Goal: Download file/media

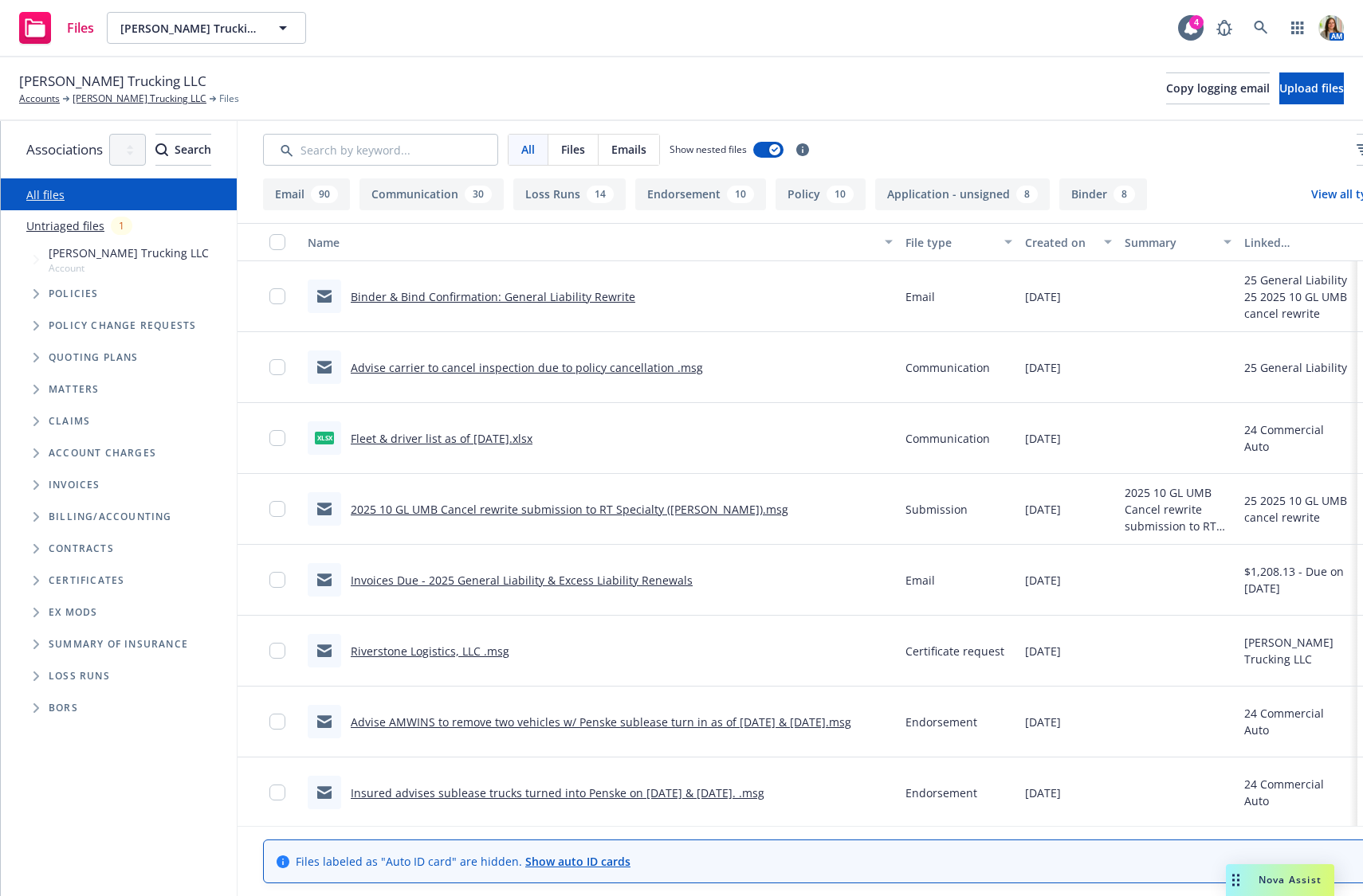
click at [622, 365] on link "Advise carrier to cancel inspection due to policy cancellation .msg" at bounding box center [527, 368] width 352 height 15
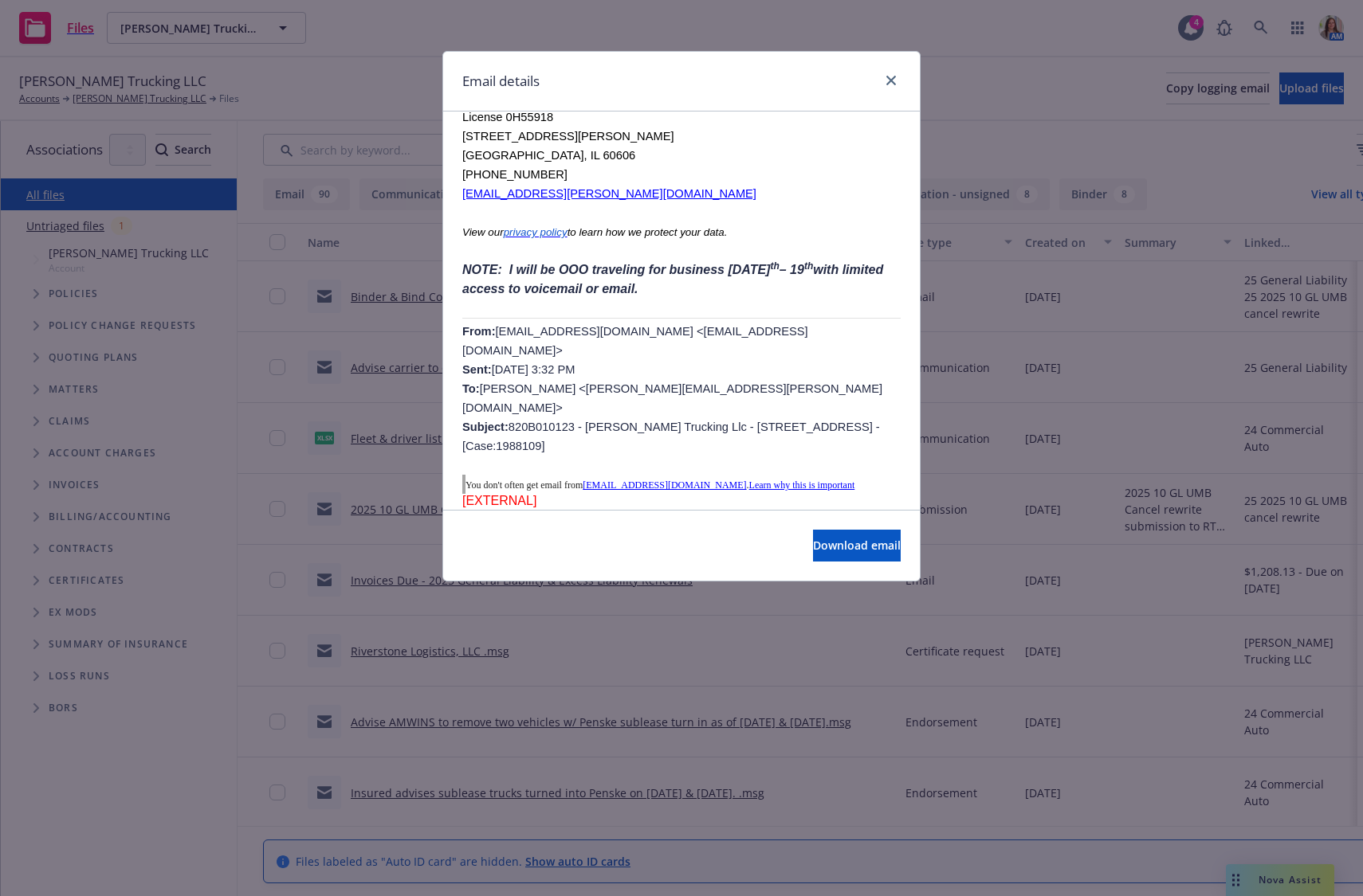
scroll to position [48, 0]
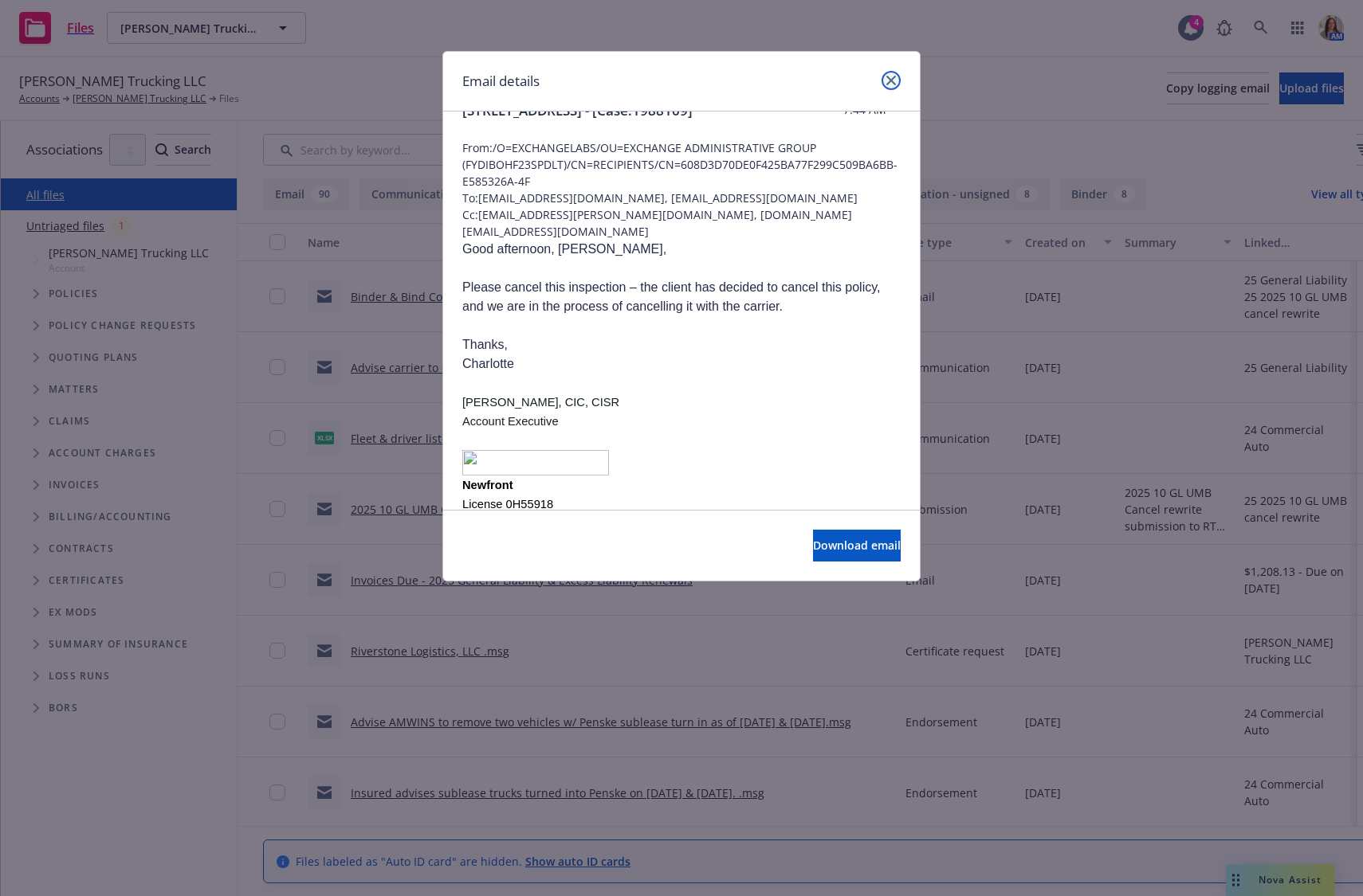
click at [892, 77] on icon "close" at bounding box center [891, 80] width 10 height 10
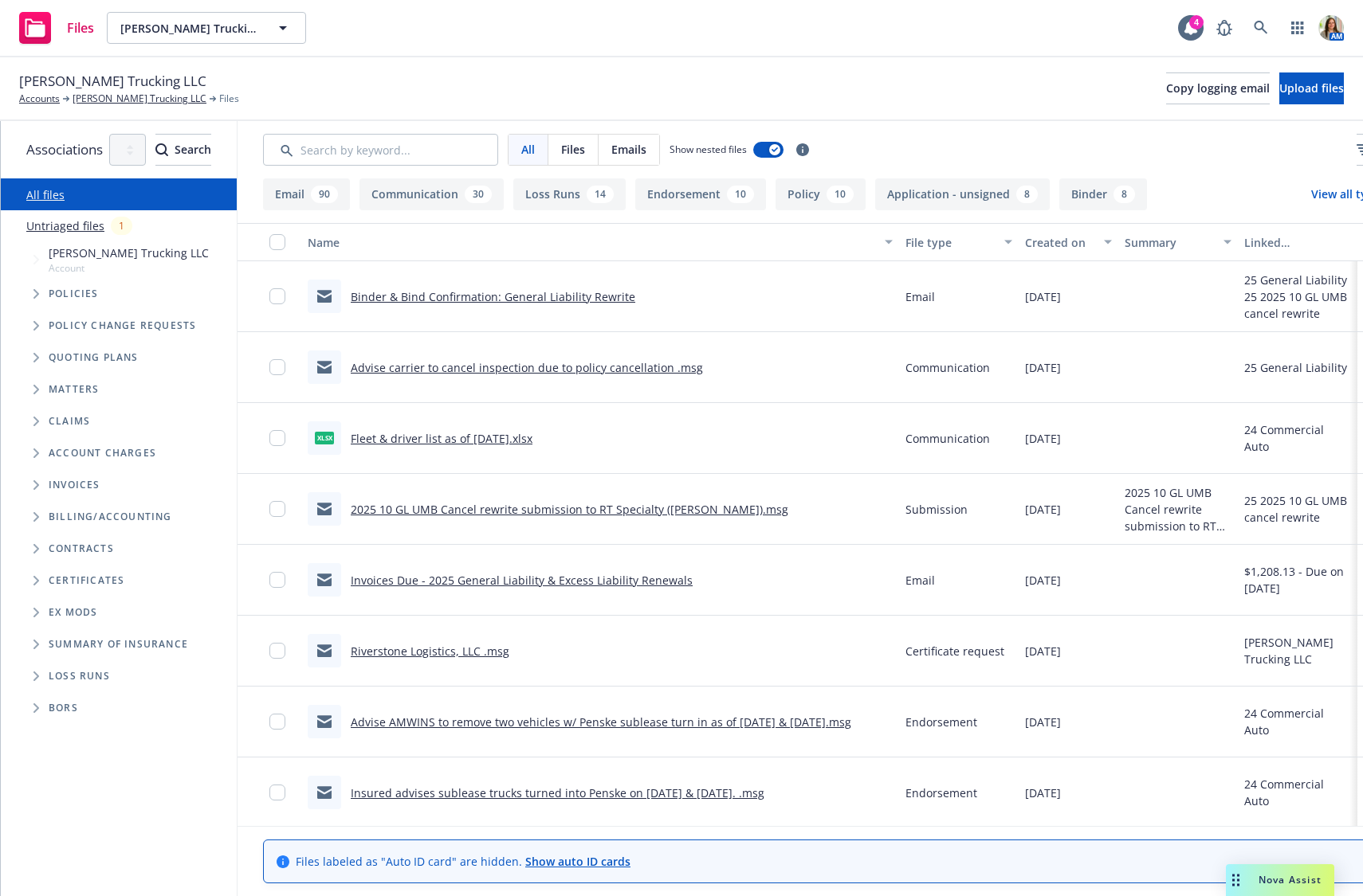
click at [1094, 243] on div "Created on" at bounding box center [1060, 242] width 69 height 17
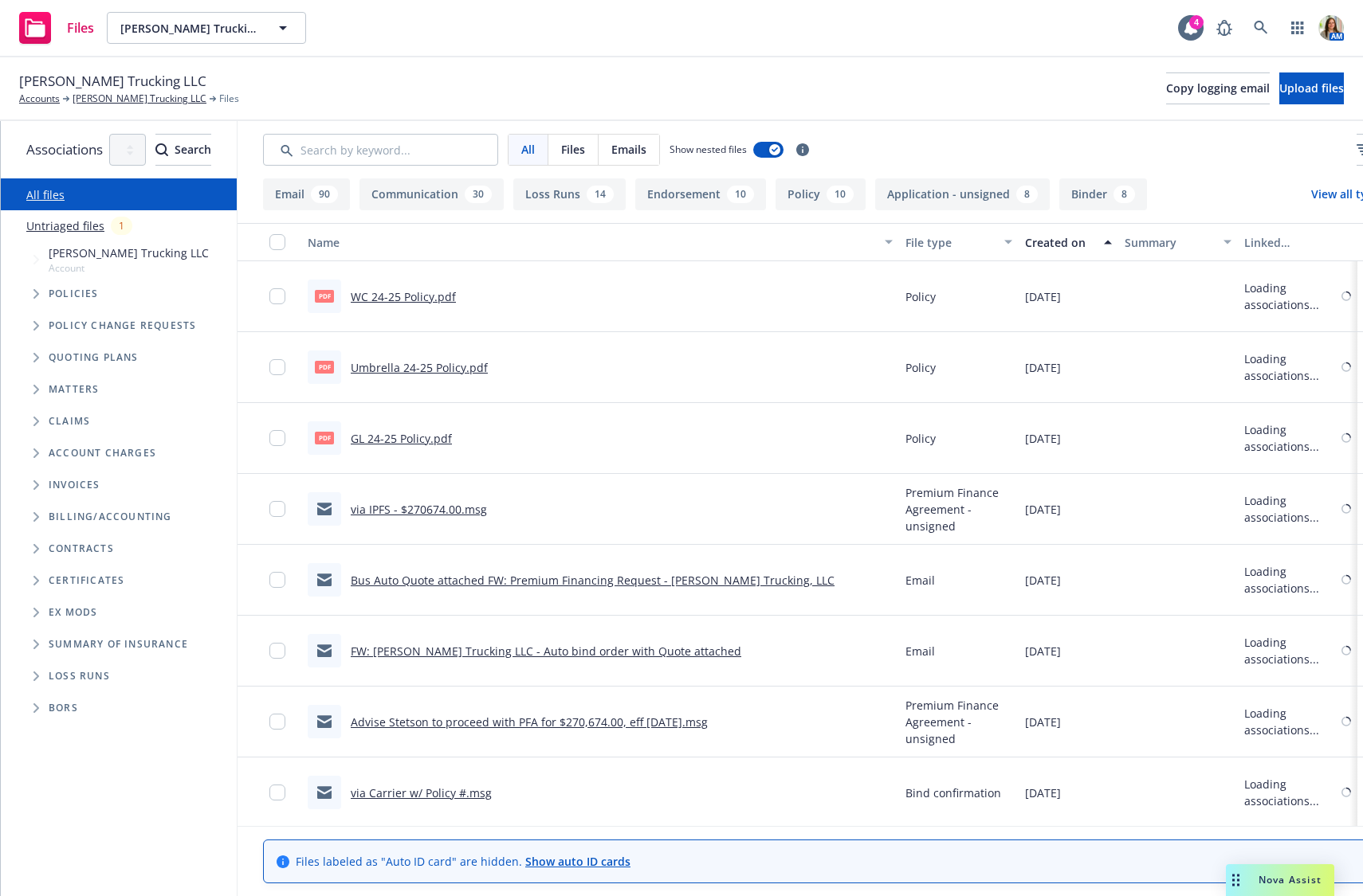
click at [1094, 243] on div "Created on" at bounding box center [1060, 242] width 69 height 17
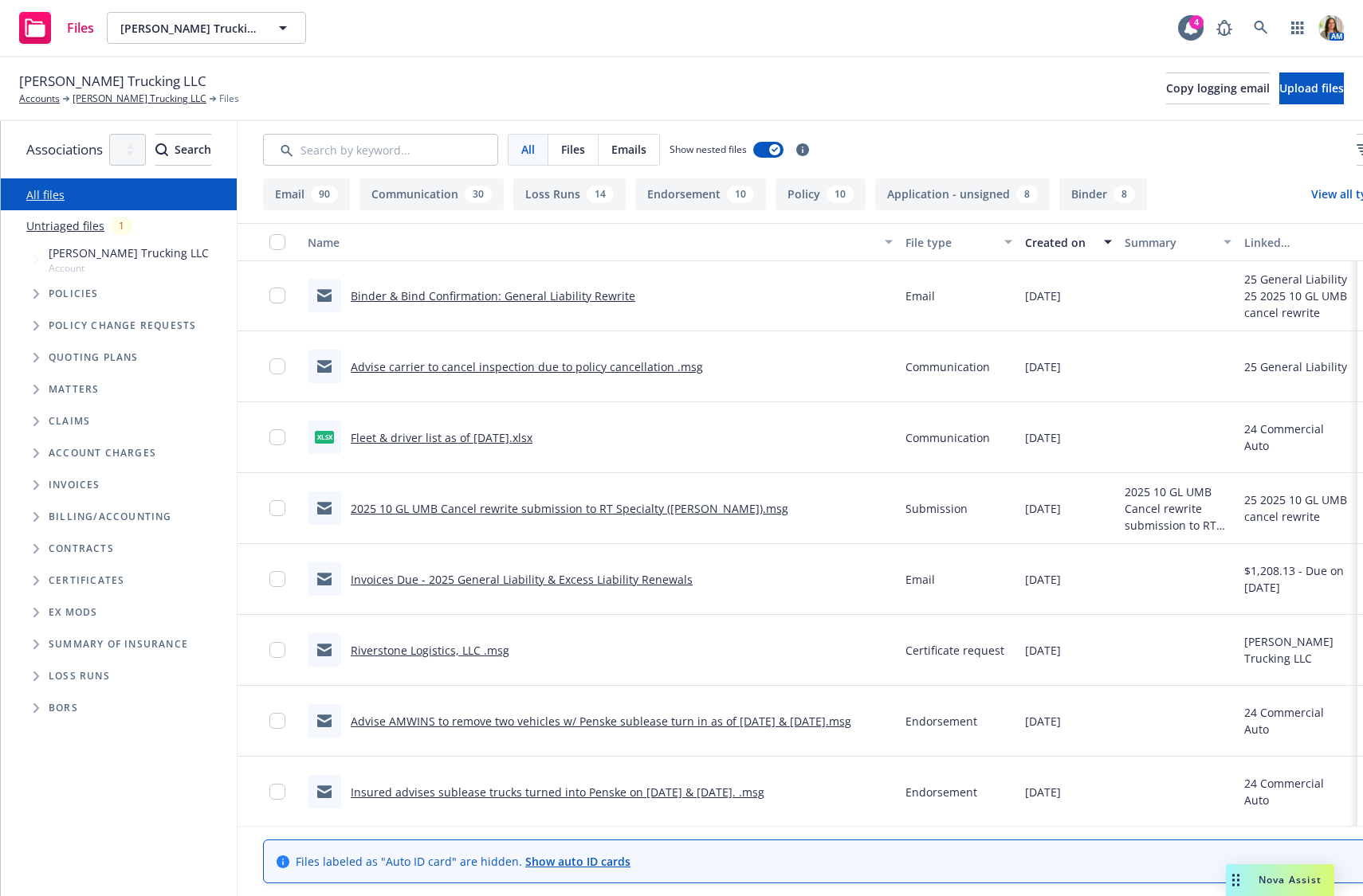
scroll to position [0, 0]
click at [87, 102] on link "[PERSON_NAME] Trucking LLC" at bounding box center [139, 99] width 134 height 14
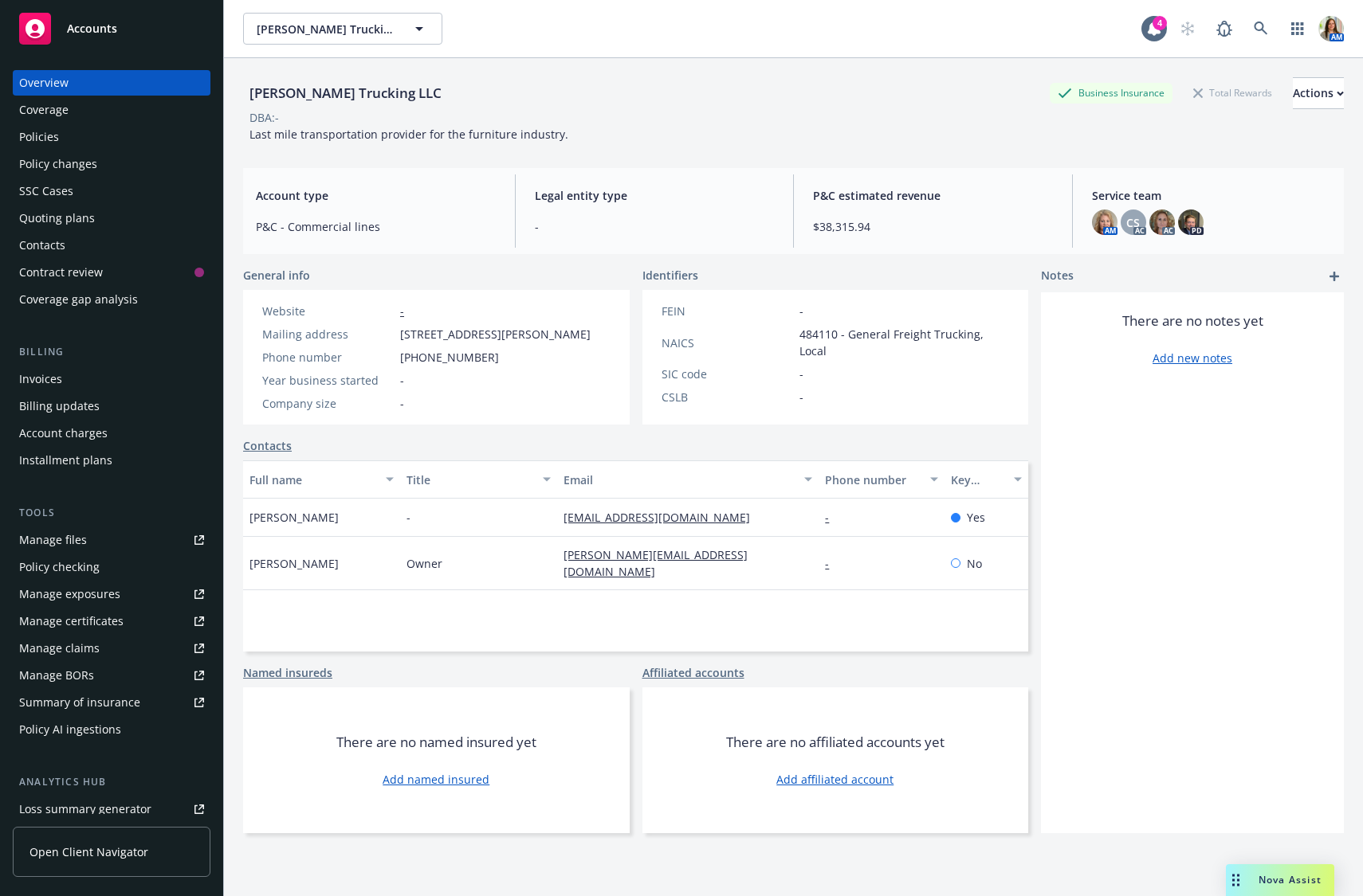
click at [97, 220] on div "Quoting plans" at bounding box center [112, 219] width 185 height 26
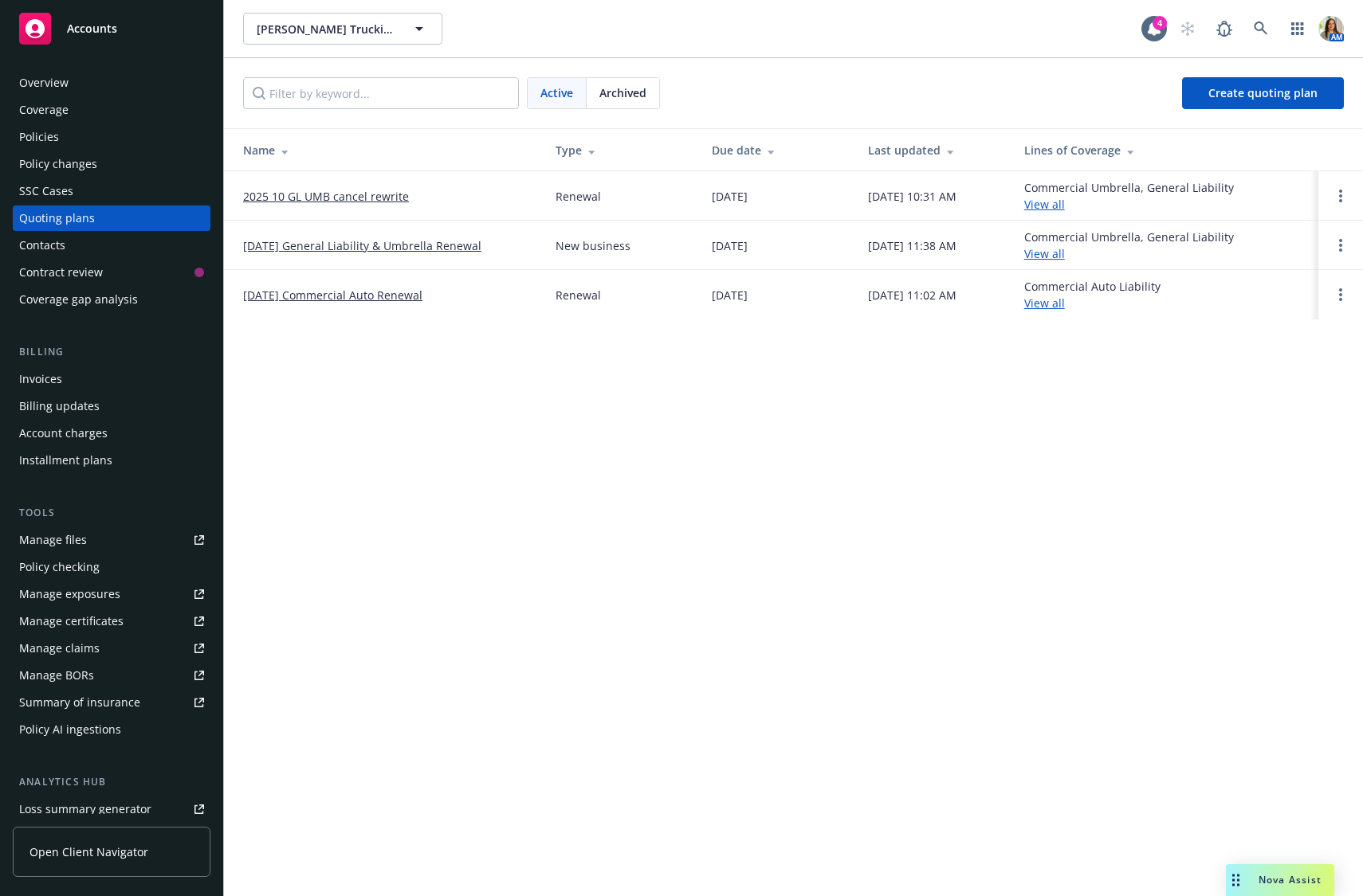
click at [372, 196] on link "2025 10 GL UMB cancel rewrite" at bounding box center [326, 196] width 166 height 17
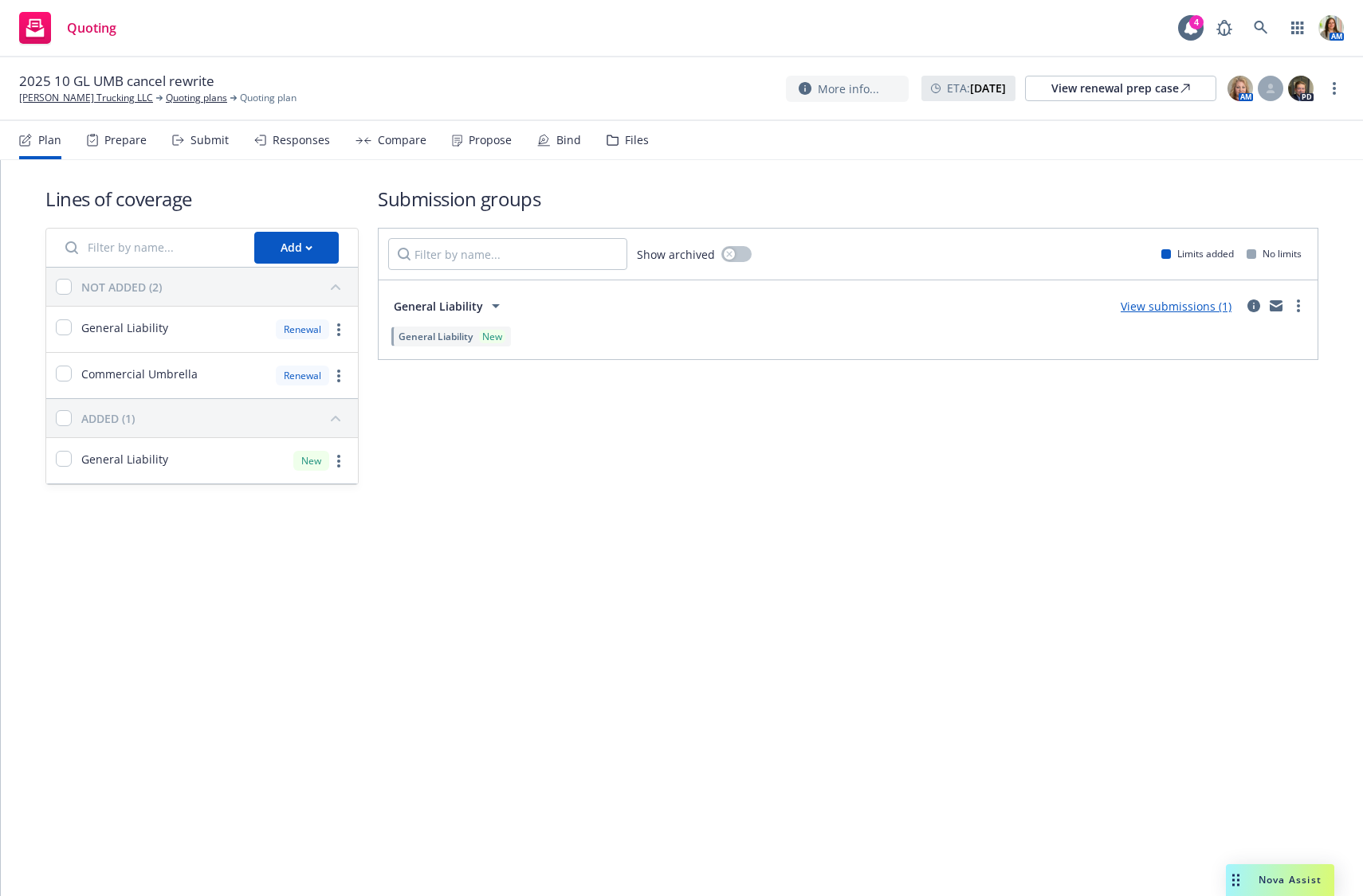
click at [624, 146] on div "Files" at bounding box center [636, 140] width 24 height 13
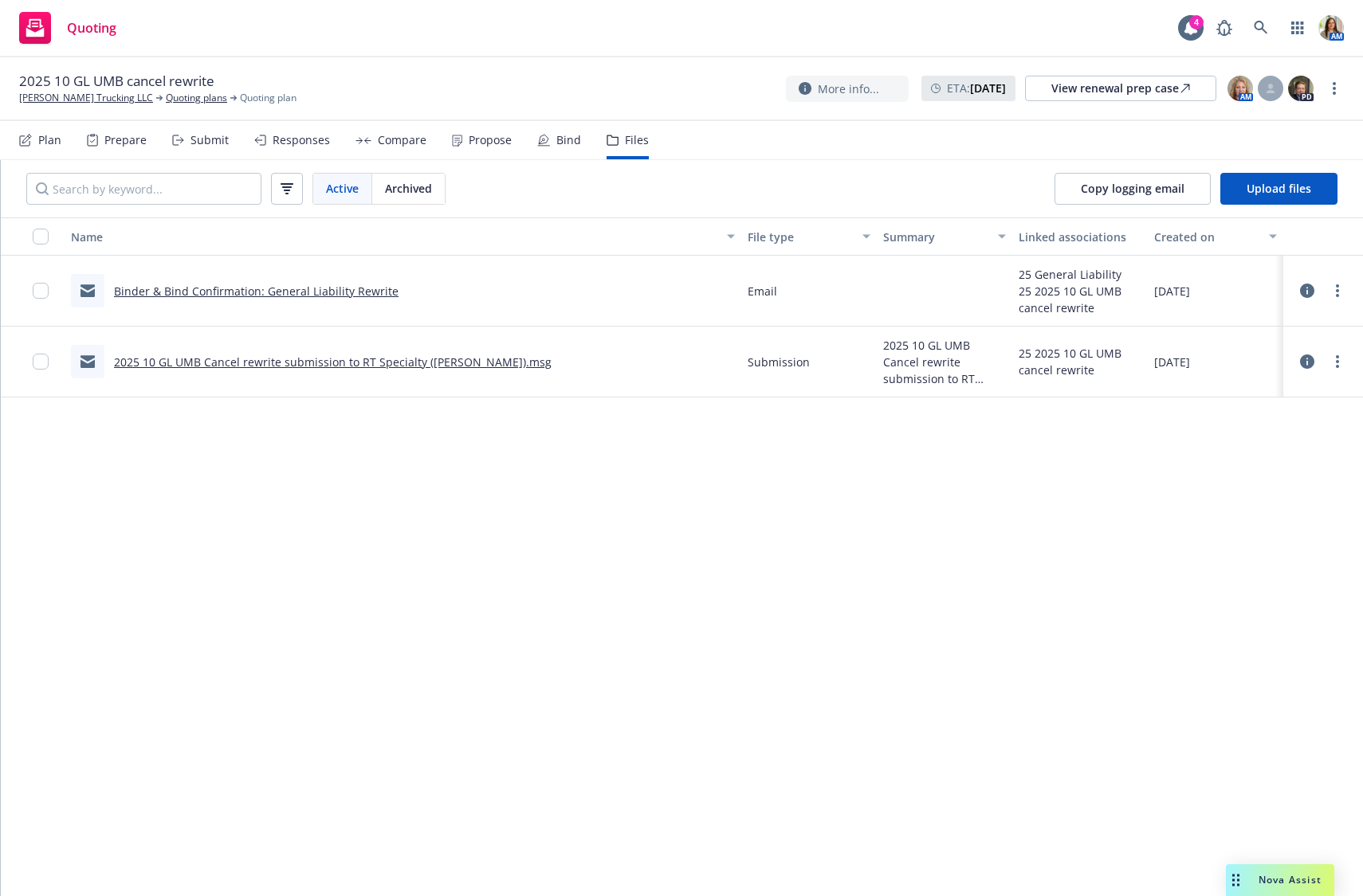
click at [368, 363] on link "2025 10 GL UMB Cancel rewrite submission to RT Specialty ([PERSON_NAME]).msg" at bounding box center [333, 362] width 438 height 15
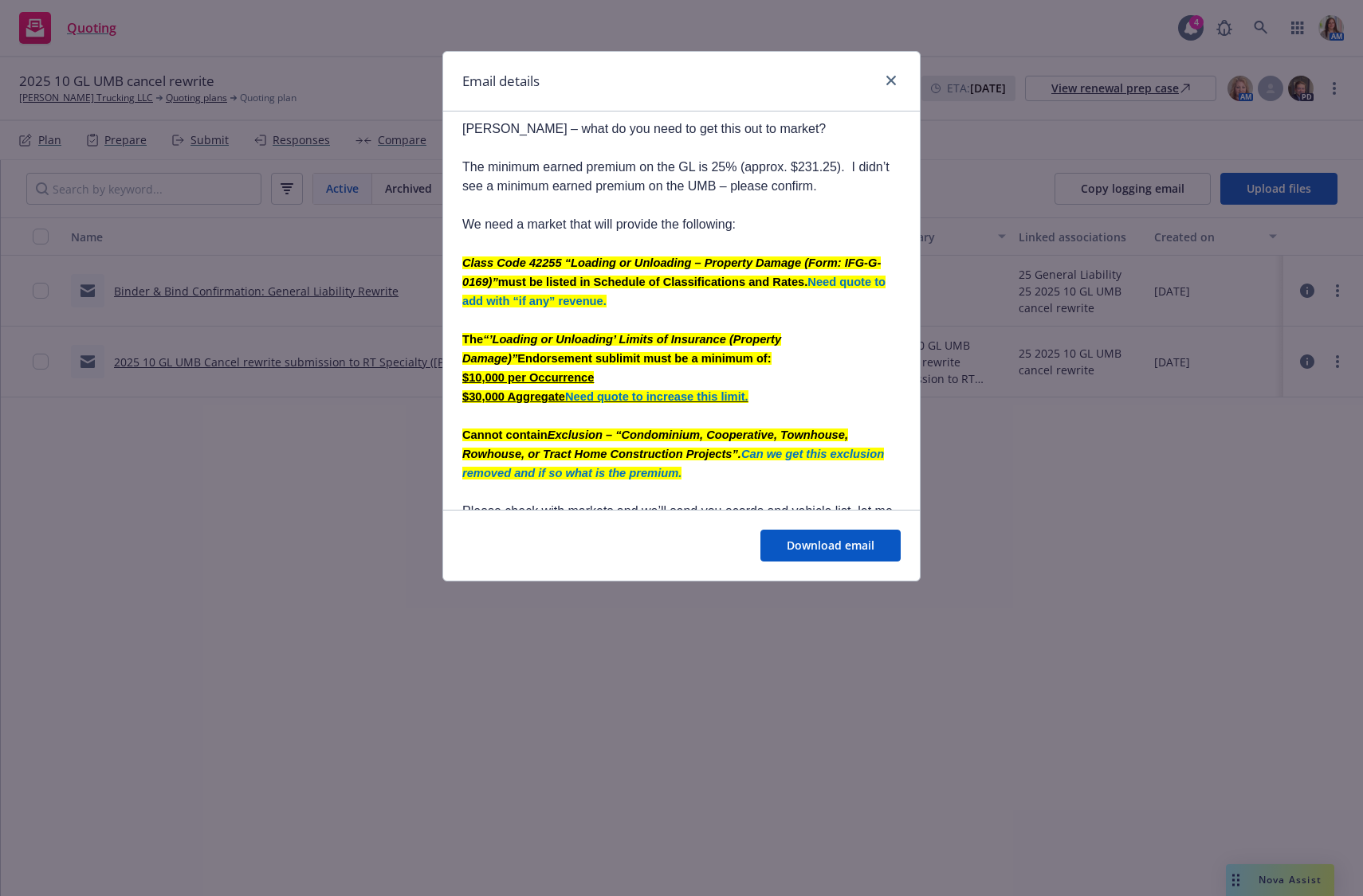
scroll to position [1178, 0]
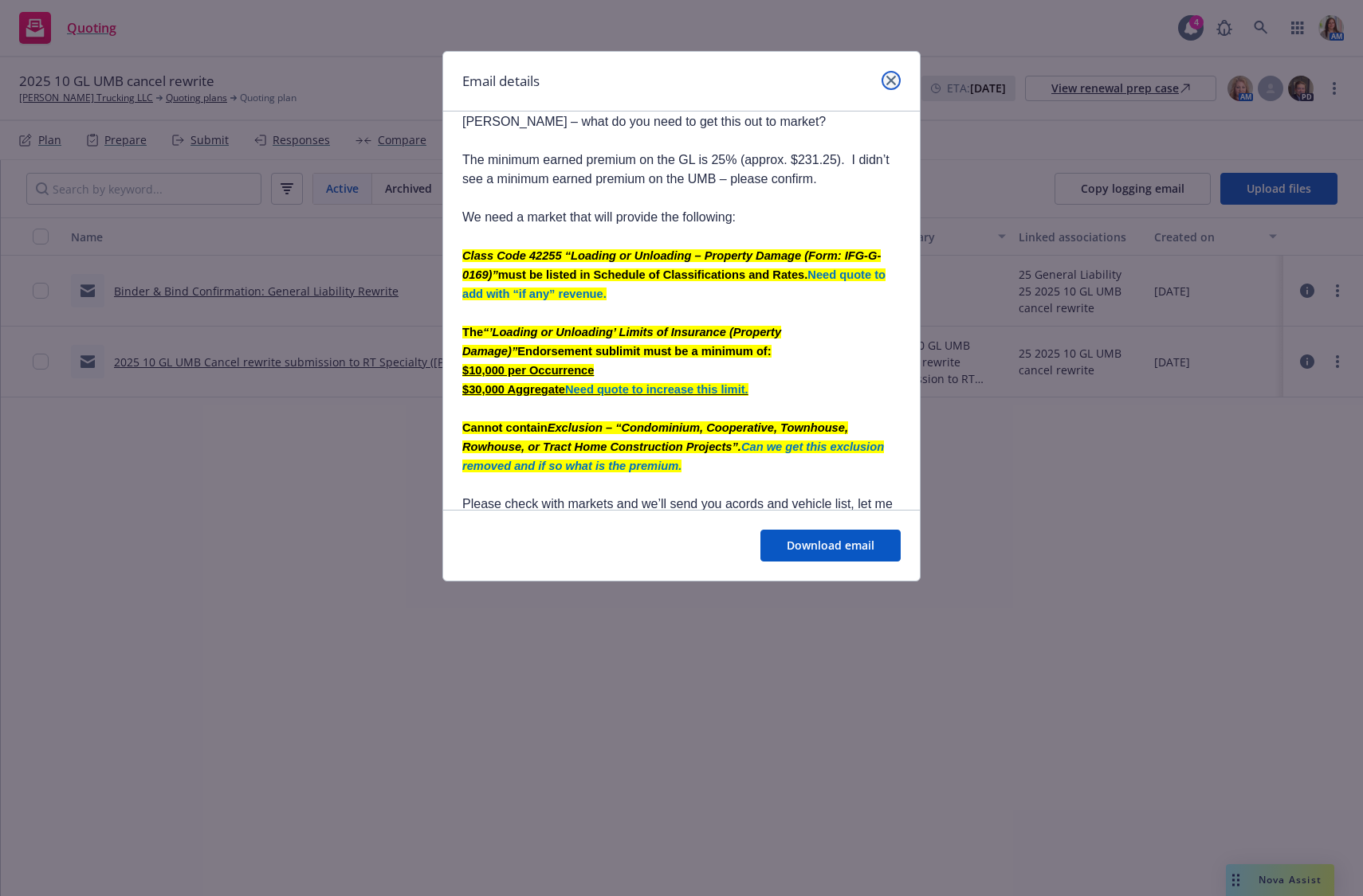
click at [894, 83] on icon "close" at bounding box center [891, 80] width 10 height 10
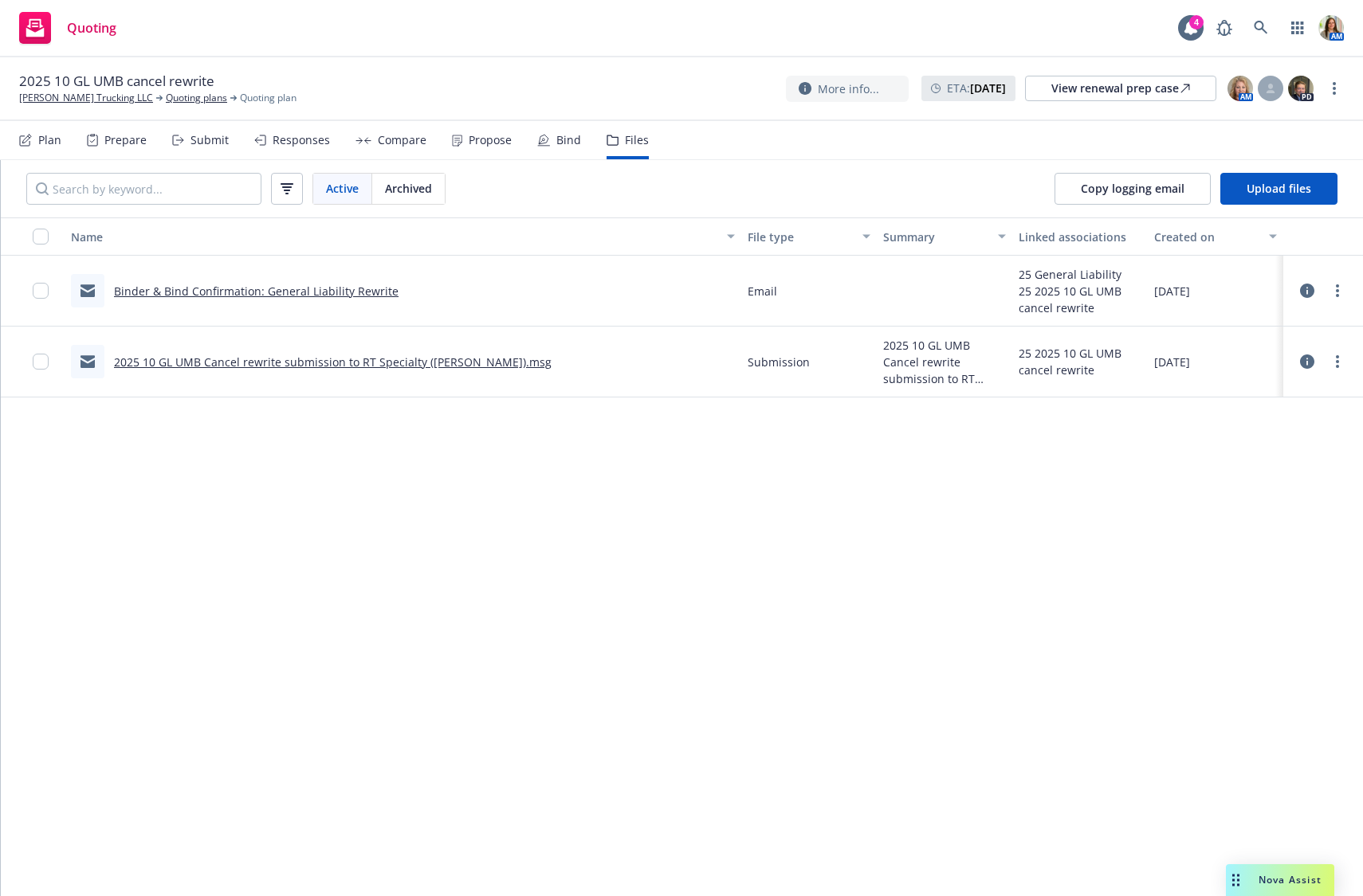
click at [253, 298] on div "Binder & Bind Confirmation: General Liability Rewrite" at bounding box center [257, 291] width 285 height 17
click at [239, 291] on link "Binder & Bind Confirmation: General Liability Rewrite" at bounding box center [257, 291] width 285 height 15
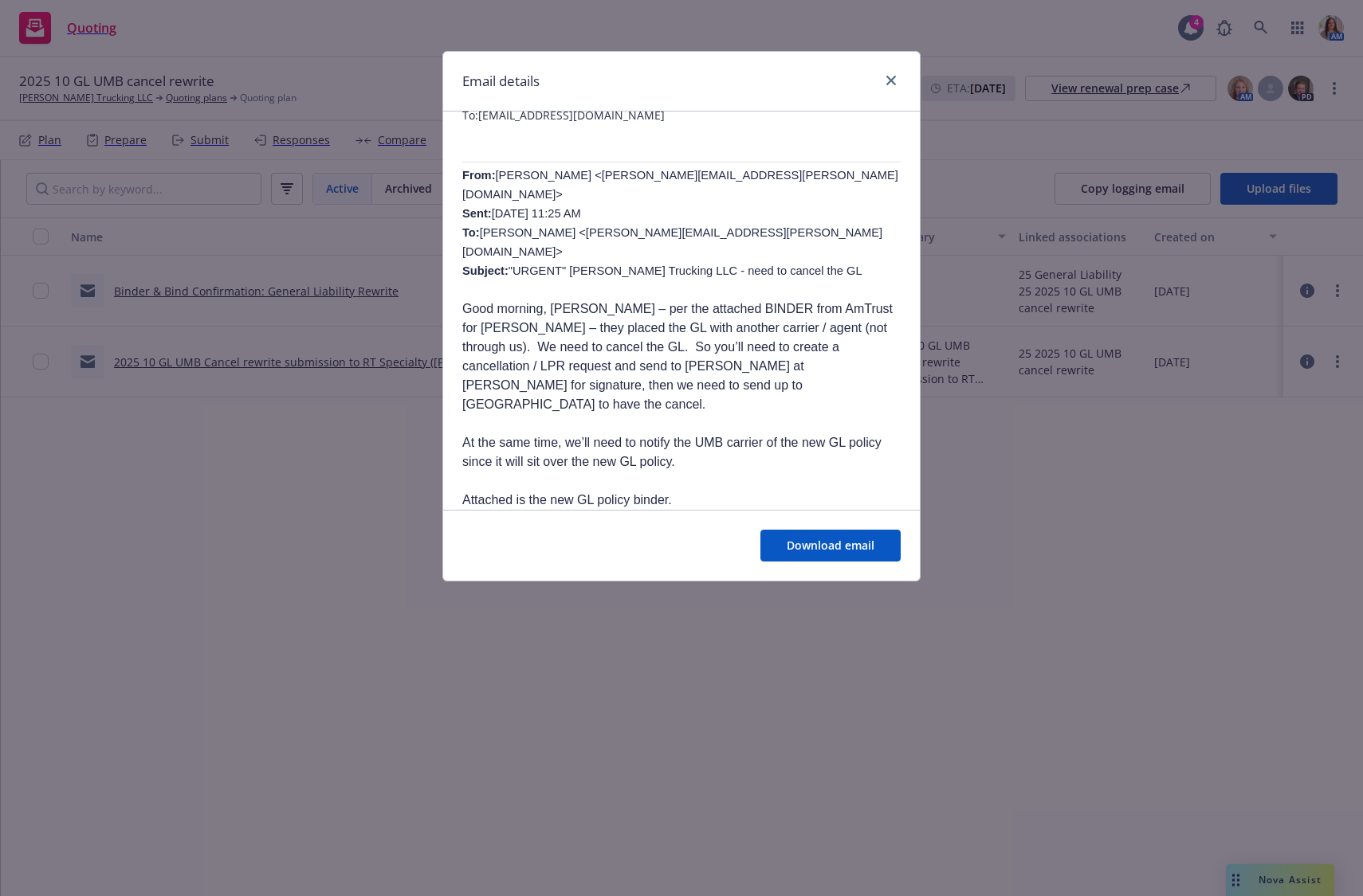
scroll to position [96, 0]
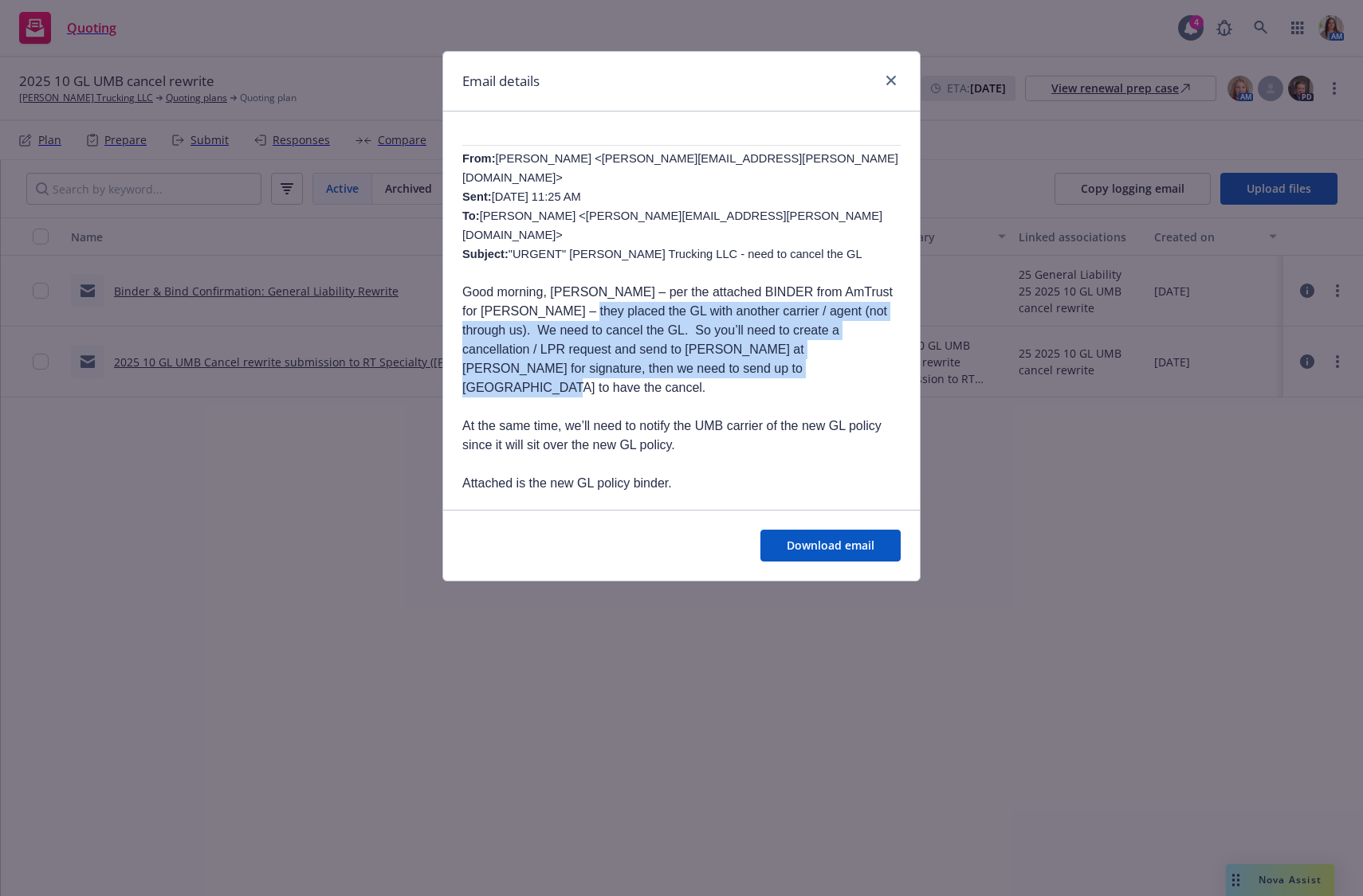
drag, startPoint x: 562, startPoint y: 292, endPoint x: 869, endPoint y: 351, distance: 312.6
click at [869, 351] on p "Good morning, [PERSON_NAME] – per the attached BINDER from AmTrust for [PERSON_…" at bounding box center [681, 340] width 439 height 115
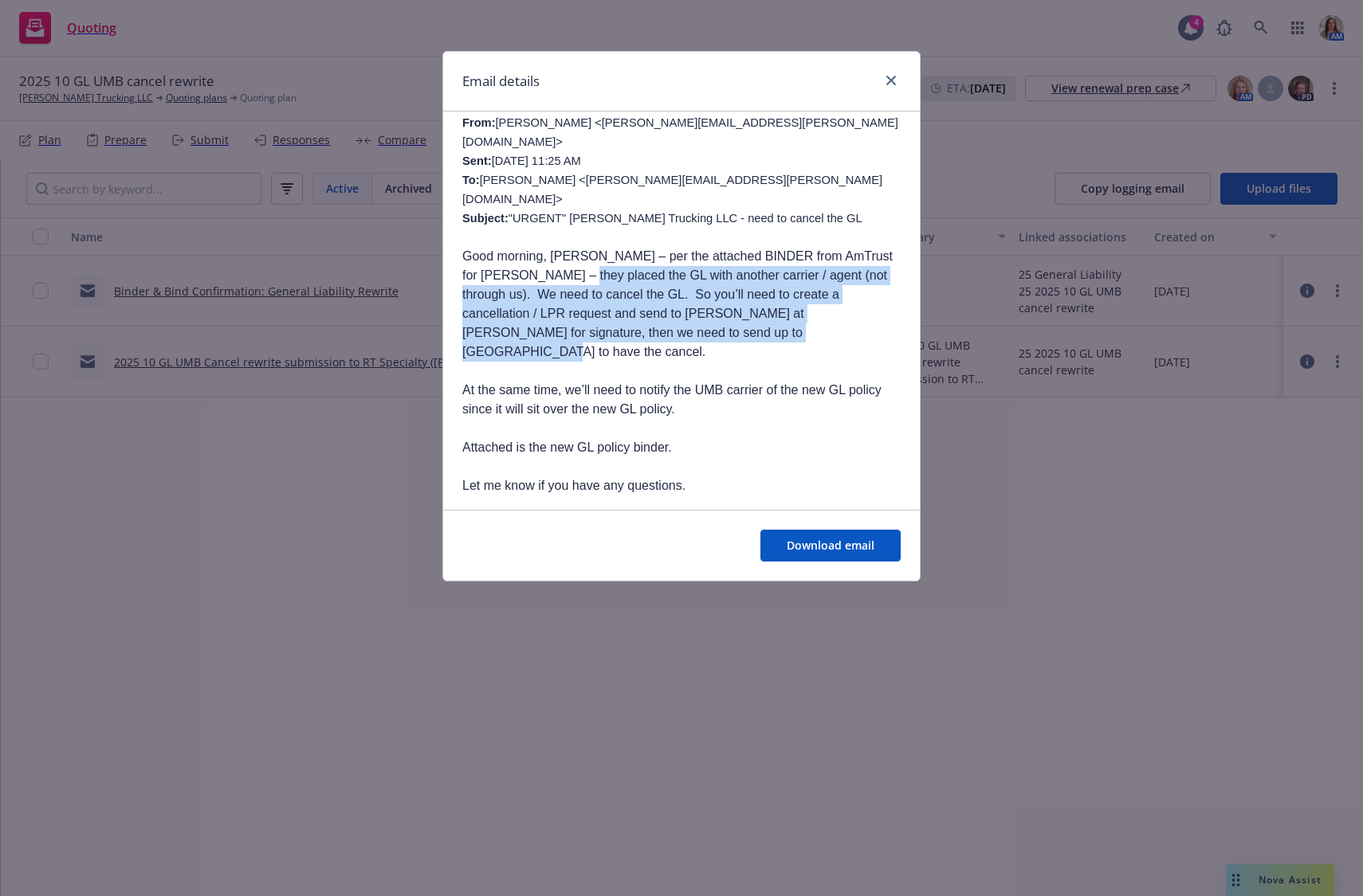
scroll to position [132, 0]
click at [814, 542] on span "Download email" at bounding box center [830, 545] width 88 height 15
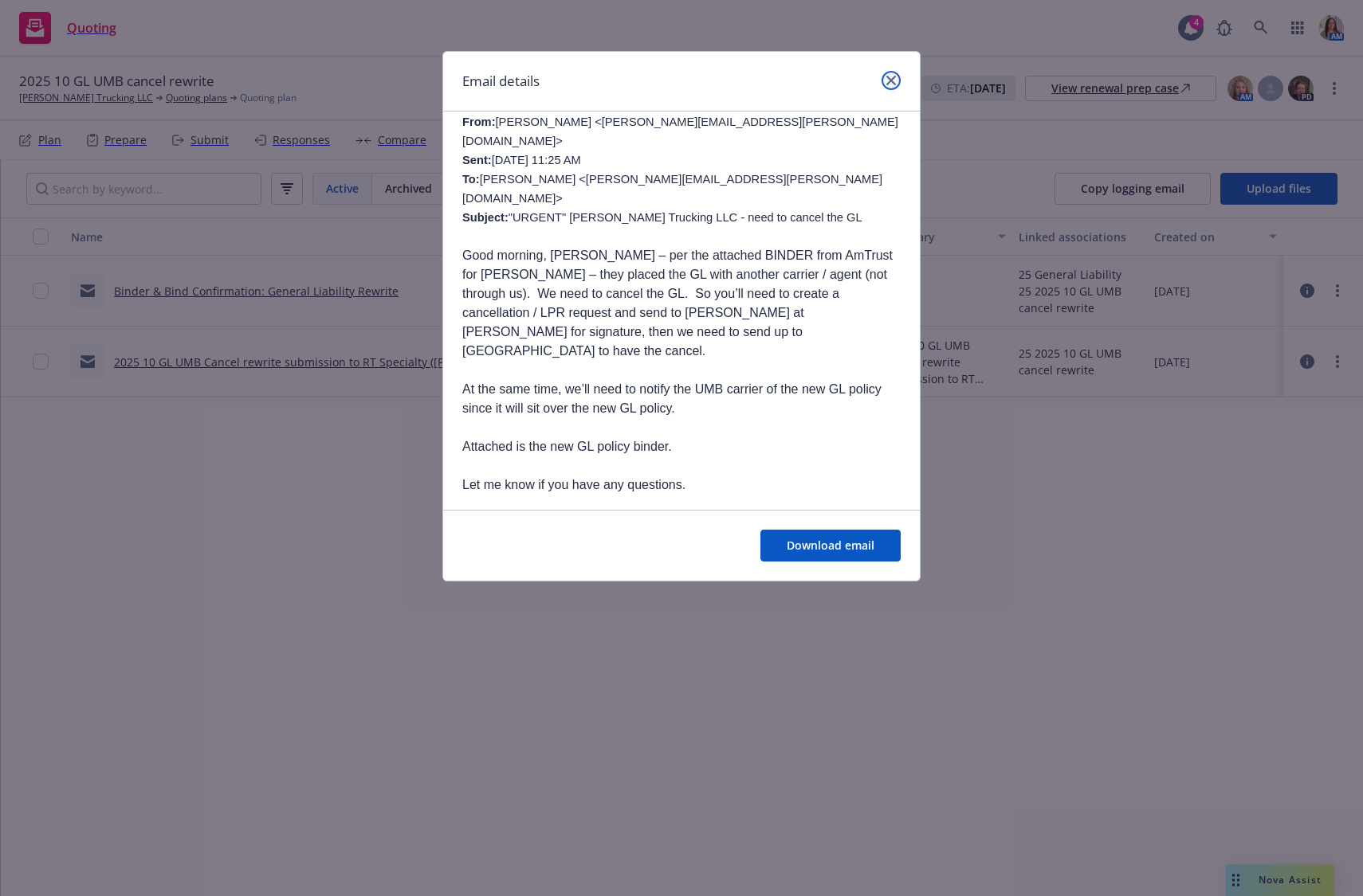
click at [891, 81] on icon "close" at bounding box center [891, 80] width 10 height 10
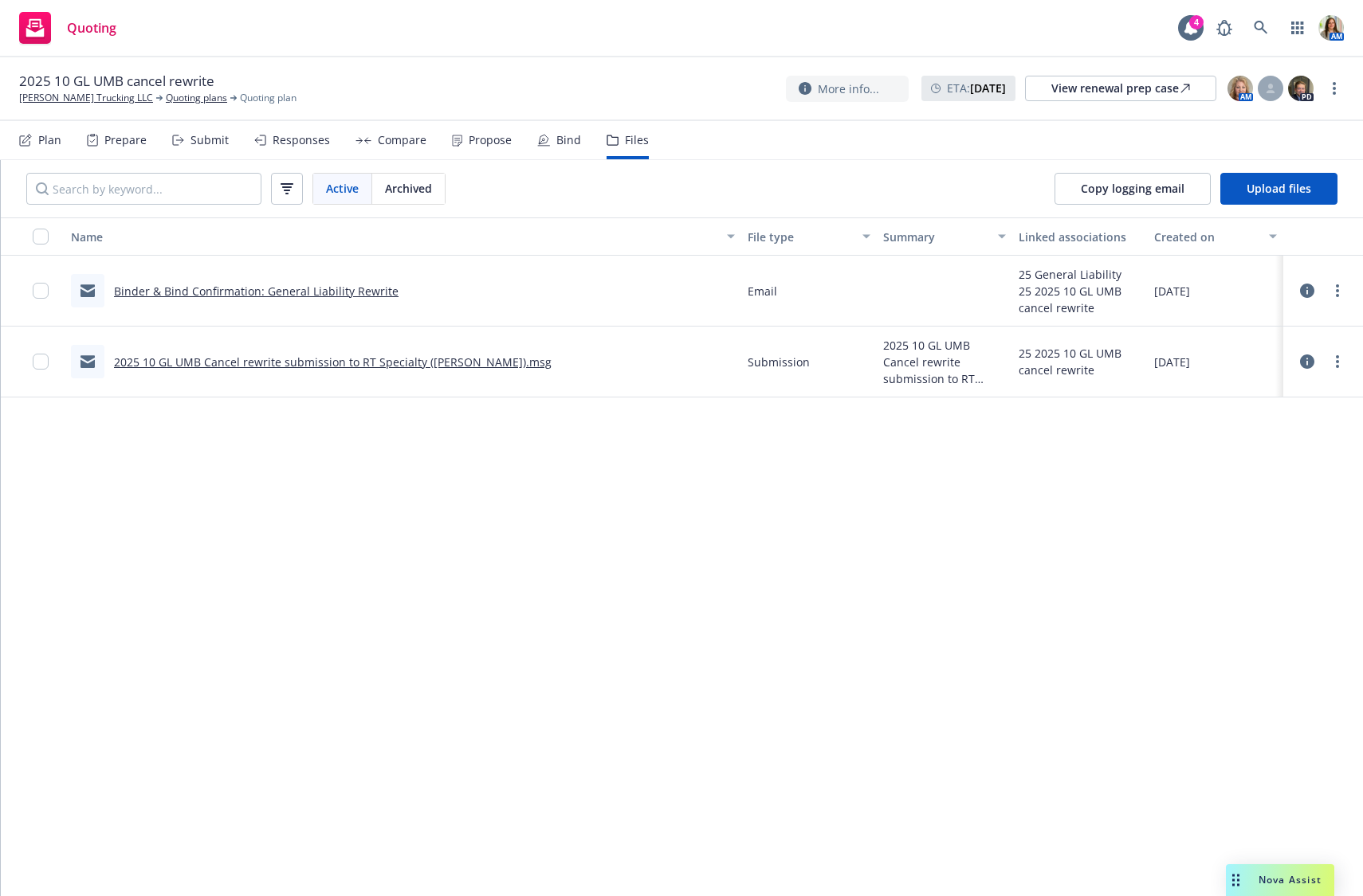
click at [269, 291] on link "Binder & Bind Confirmation: General Liability Rewrite" at bounding box center [257, 291] width 285 height 15
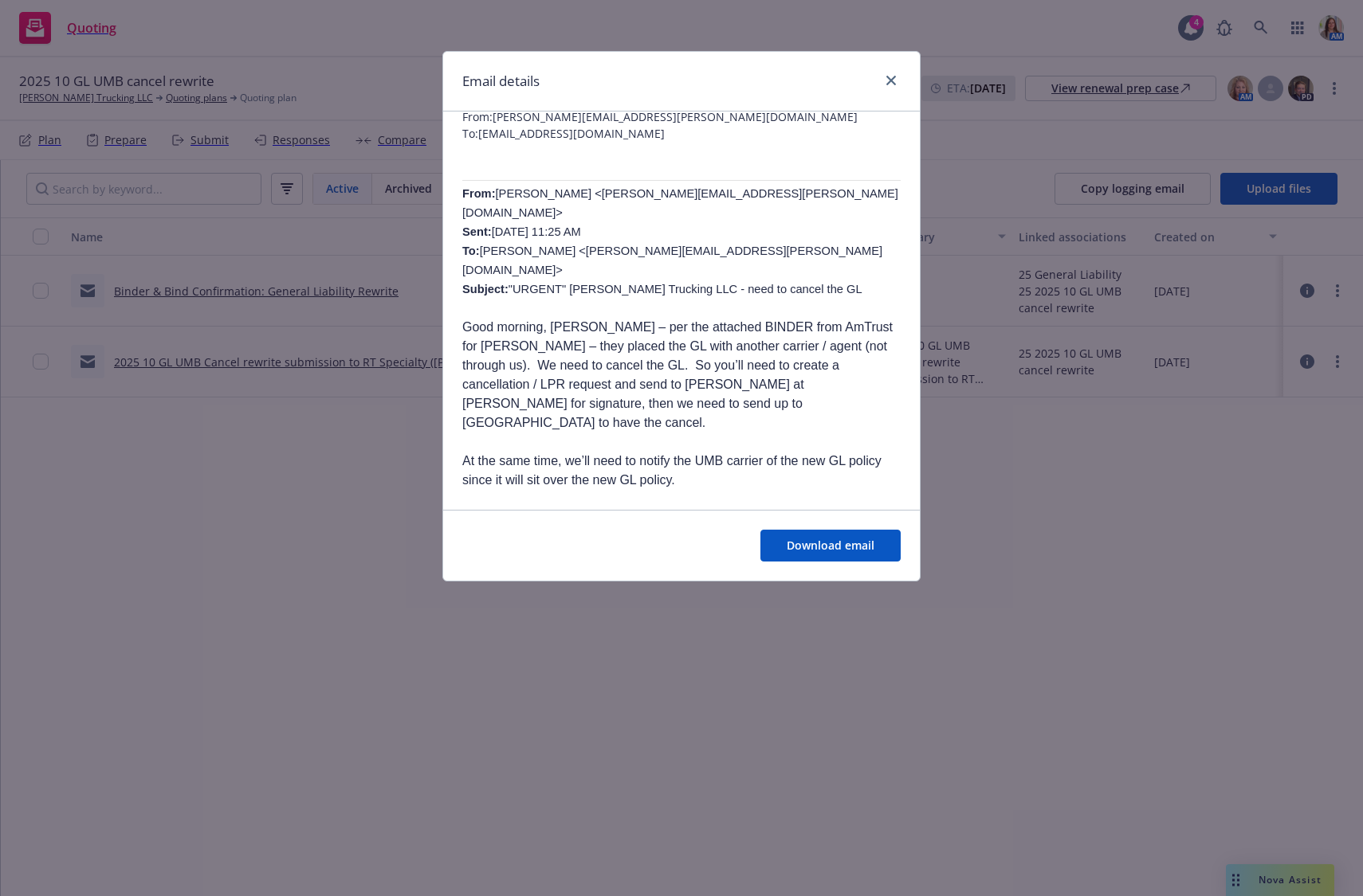
scroll to position [63, 0]
click at [563, 351] on p "Good morning, [PERSON_NAME] – per the attached BINDER from AmTrust for [PERSON_…" at bounding box center [681, 372] width 439 height 115
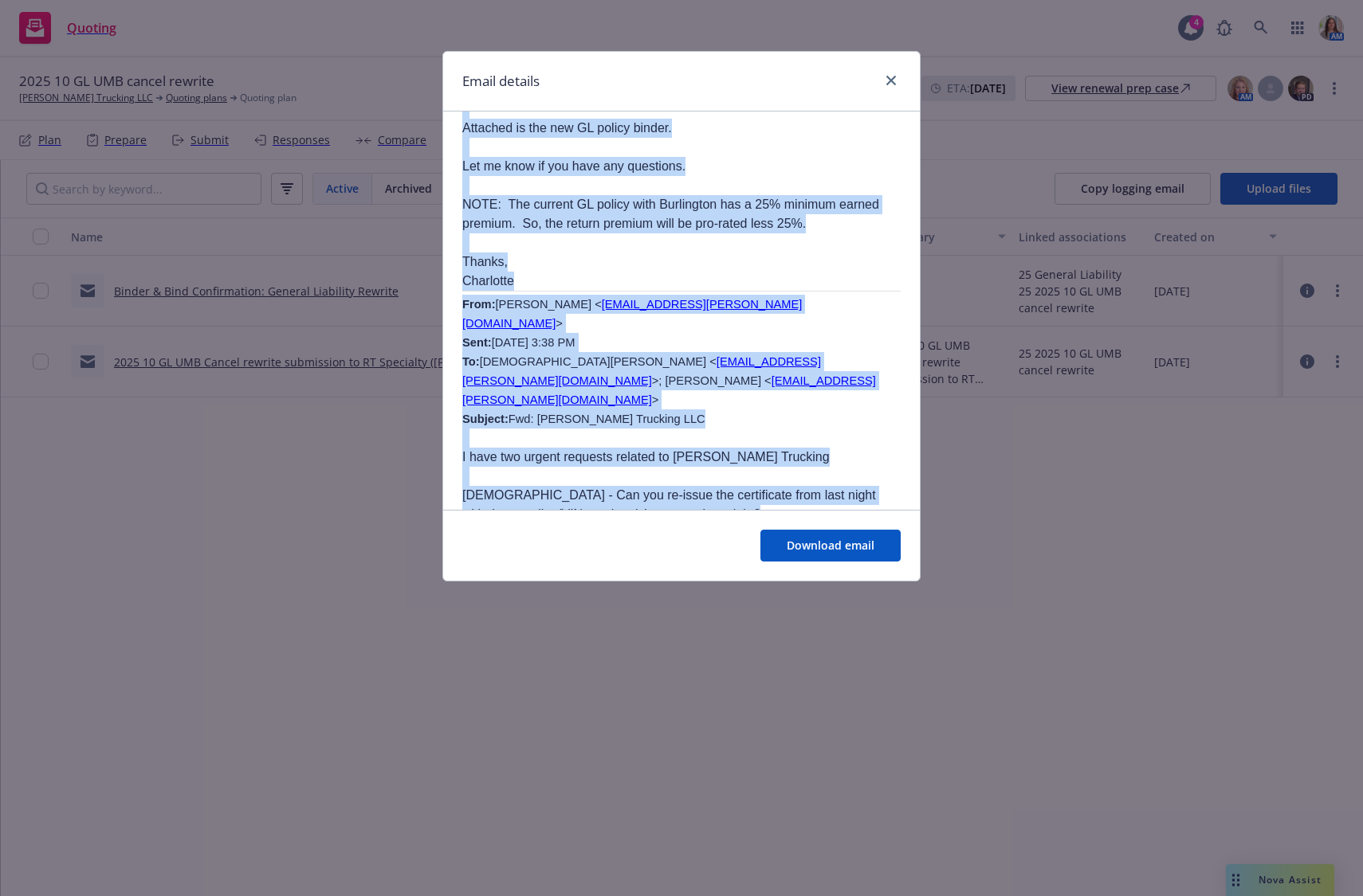
scroll to position [454, 0]
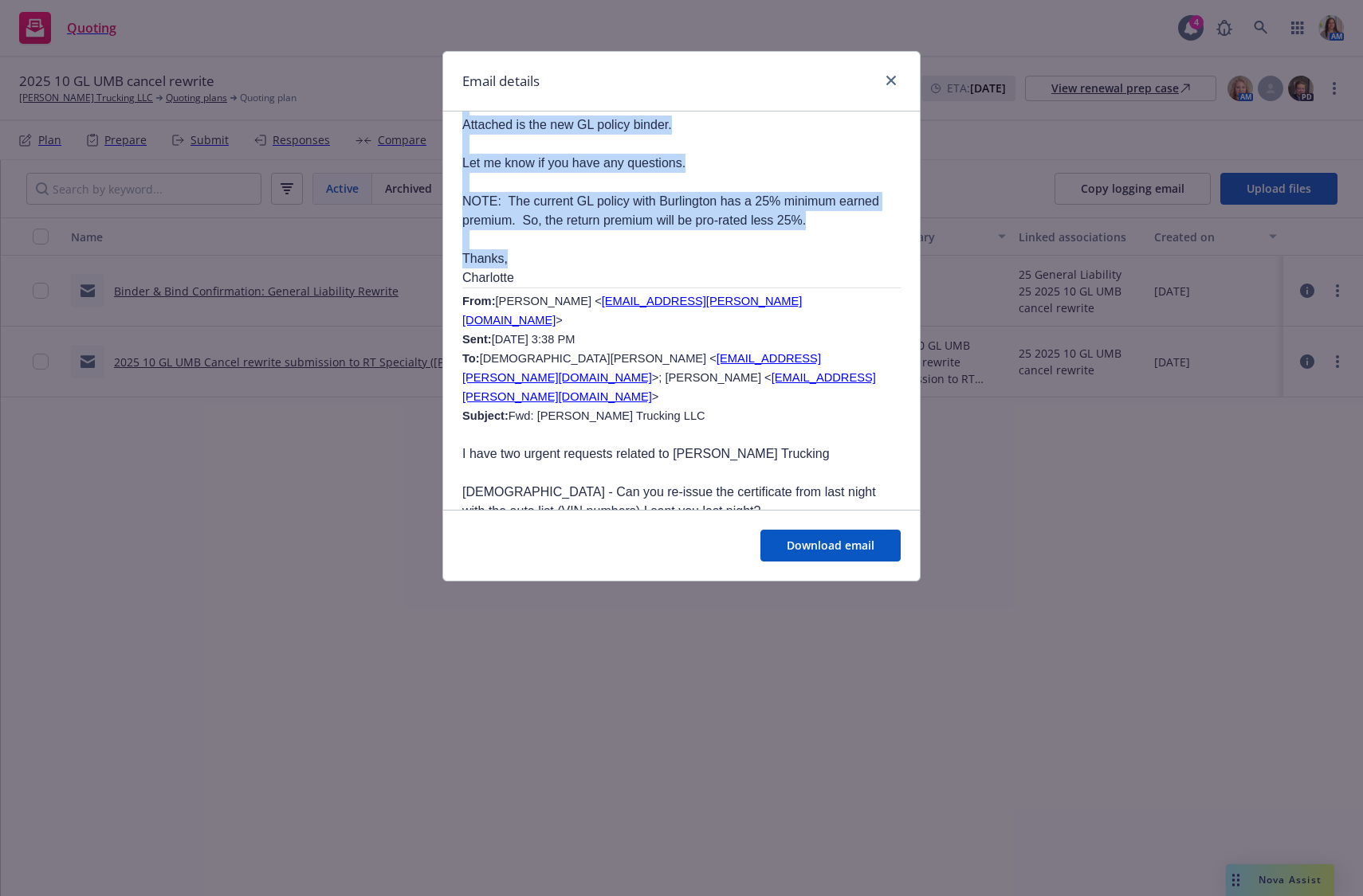
drag, startPoint x: 552, startPoint y: 347, endPoint x: 779, endPoint y: 226, distance: 257.2
click at [779, 249] on p "Thanks," at bounding box center [681, 259] width 439 height 19
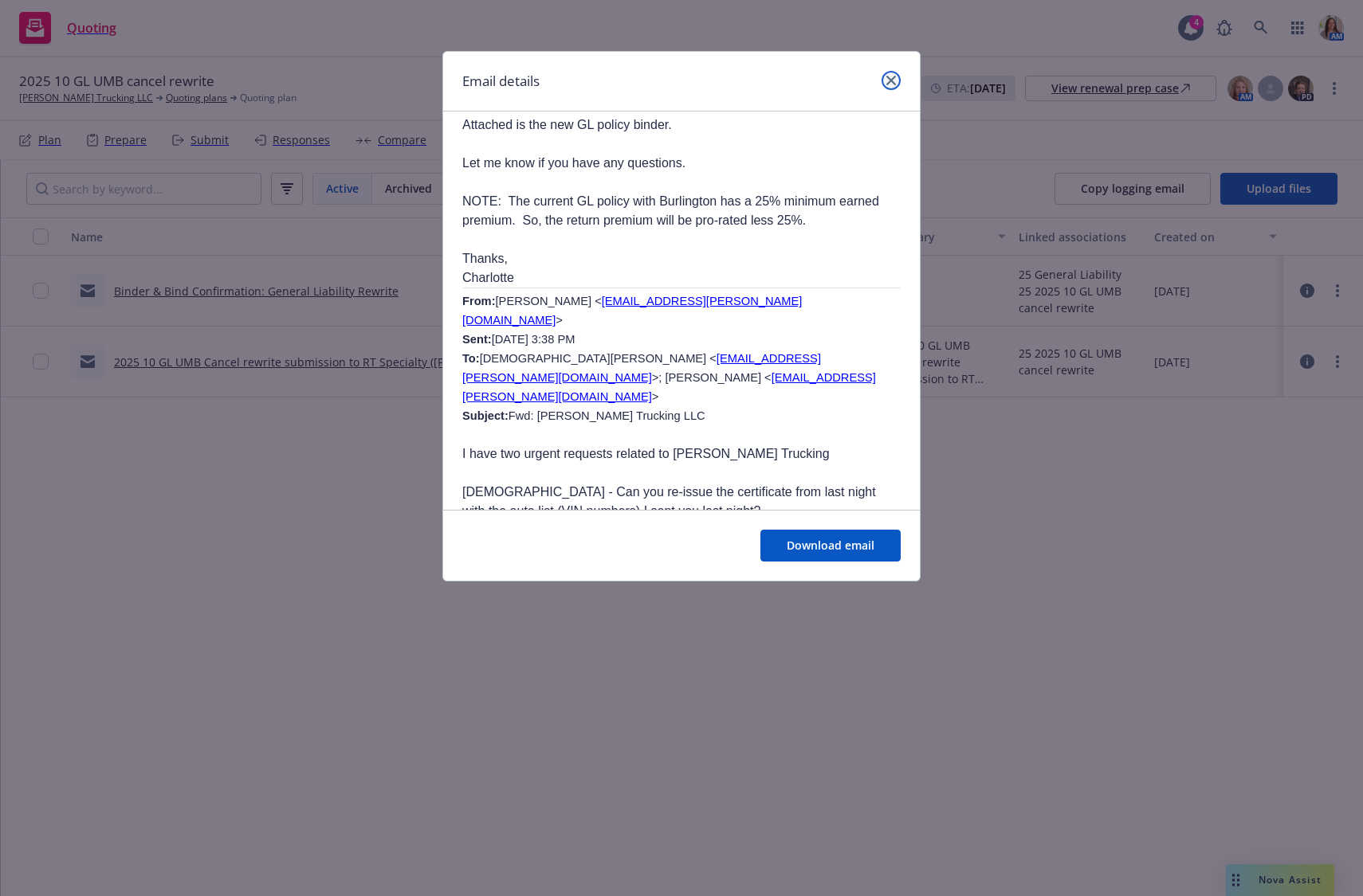
click at [887, 72] on link "close" at bounding box center [891, 80] width 19 height 19
